Goal: Check status: Check status

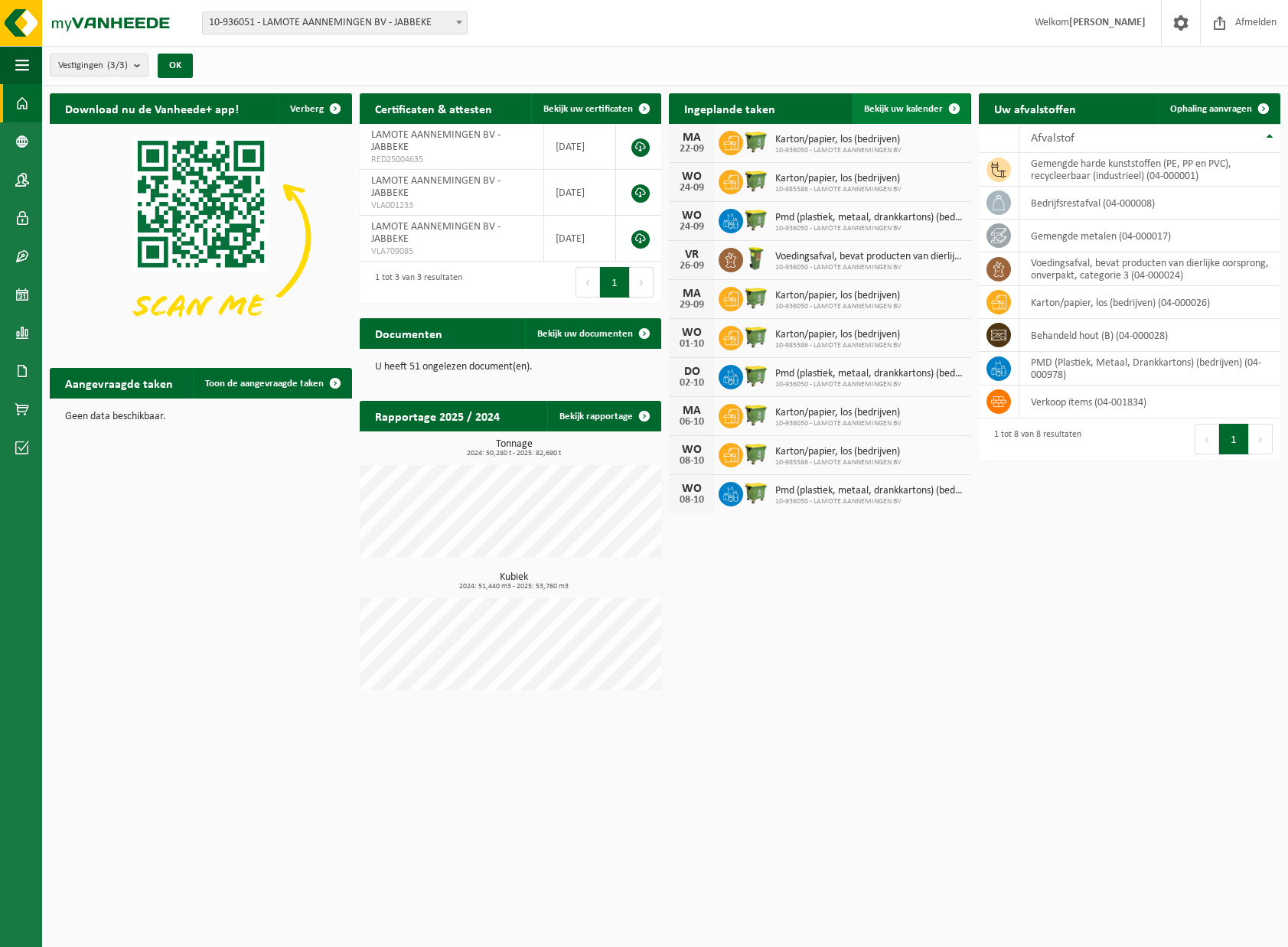
click at [940, 111] on span at bounding box center [955, 109] width 31 height 31
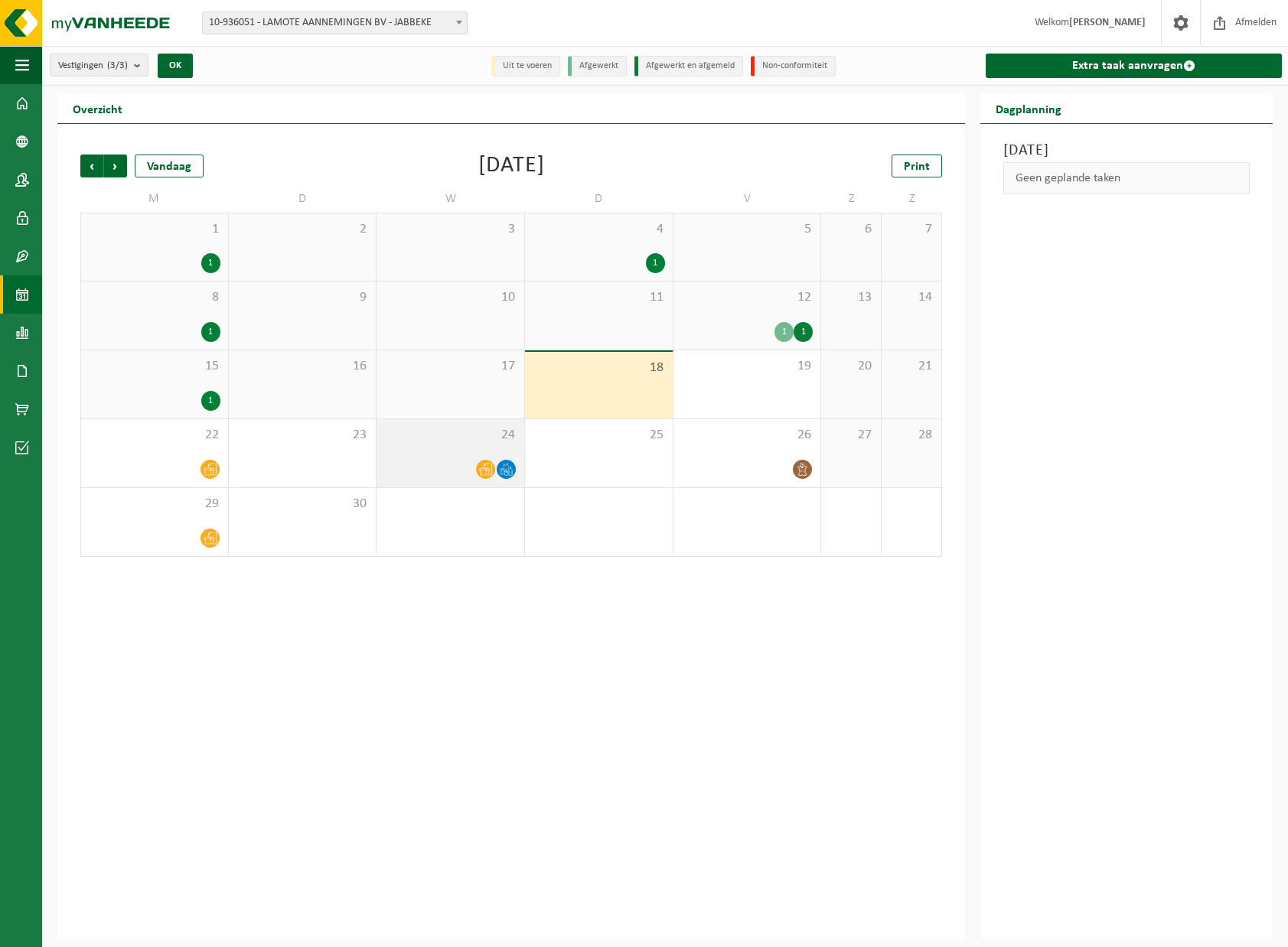
click at [488, 454] on div "24" at bounding box center [450, 453] width 147 height 68
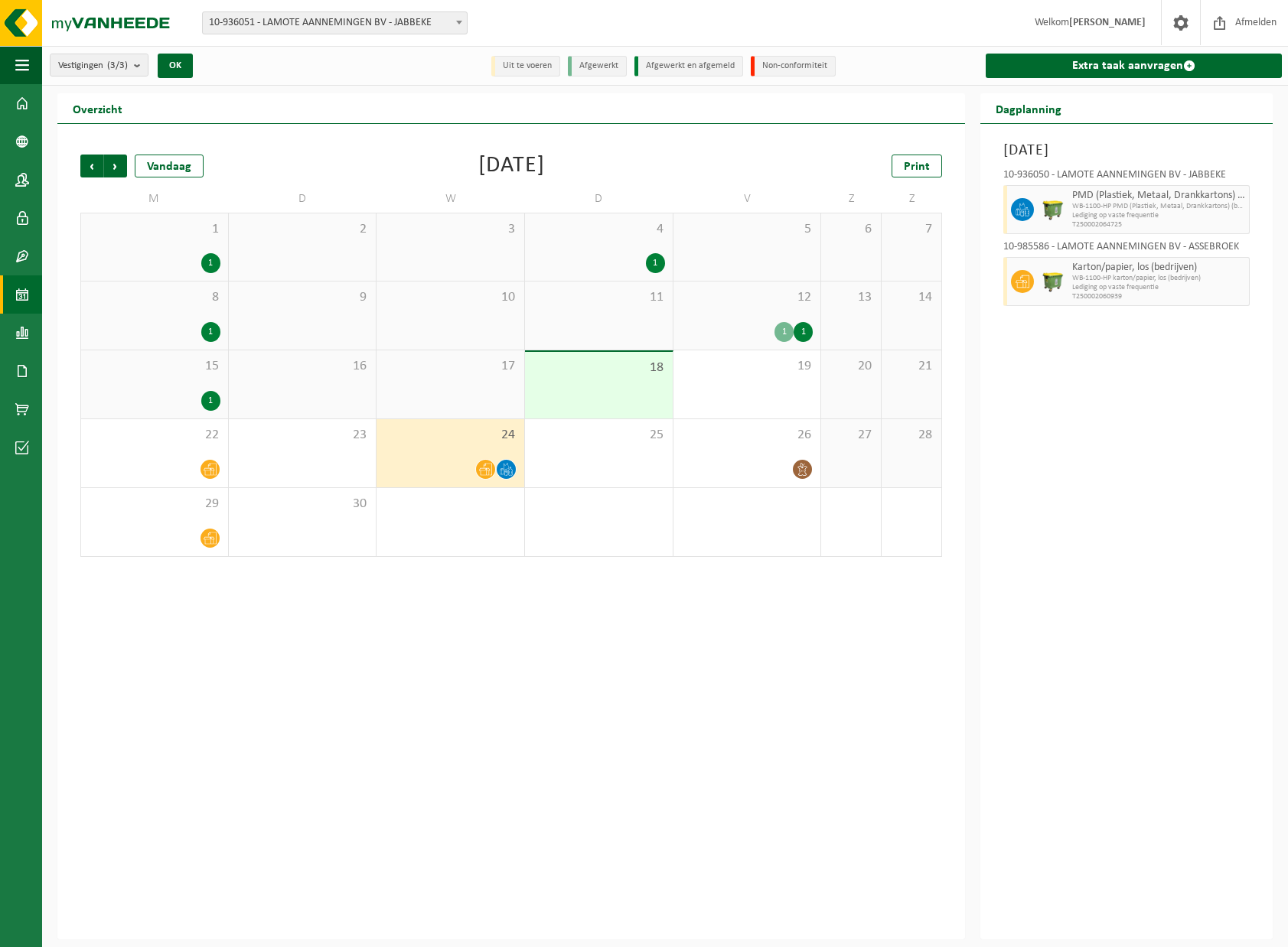
click at [944, 505] on div "Vorige Volgende Vandaag [DATE] Print M D W D V Z Z 1 1 2 3 4 1 5 6 7 8 1 9 10 1…" at bounding box center [511, 356] width 877 height 433
click at [657, 580] on div "Vorige Volgende Vandaag [DATE] Print M D W D V Z Z 1 1 2 3 4 1 5 6 7 8 1 9 10 1…" at bounding box center [511, 532] width 908 height 816
